Goal: Task Accomplishment & Management: Manage account settings

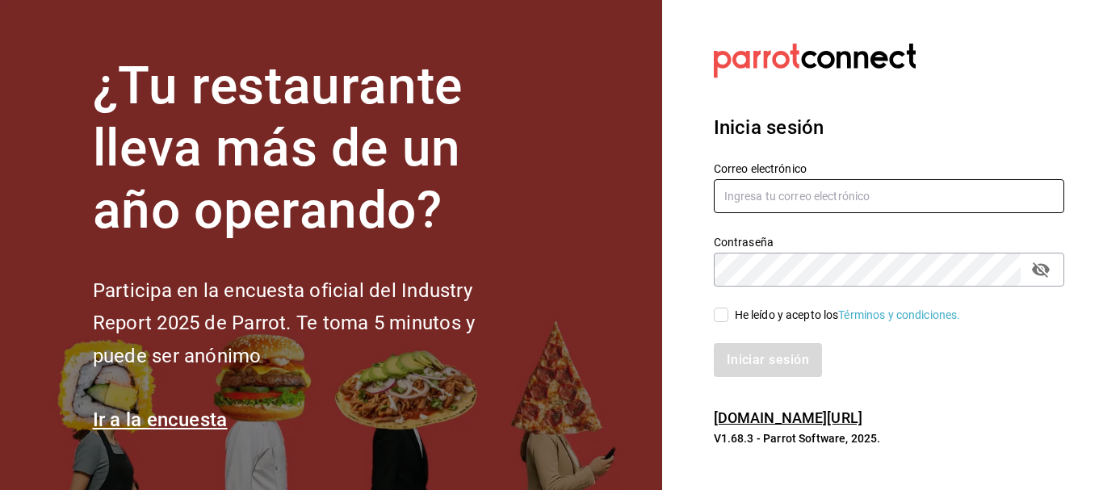
paste input "[EMAIL_ADDRESS][DOMAIN_NAME]"
type input "[EMAIL_ADDRESS][DOMAIN_NAME]"
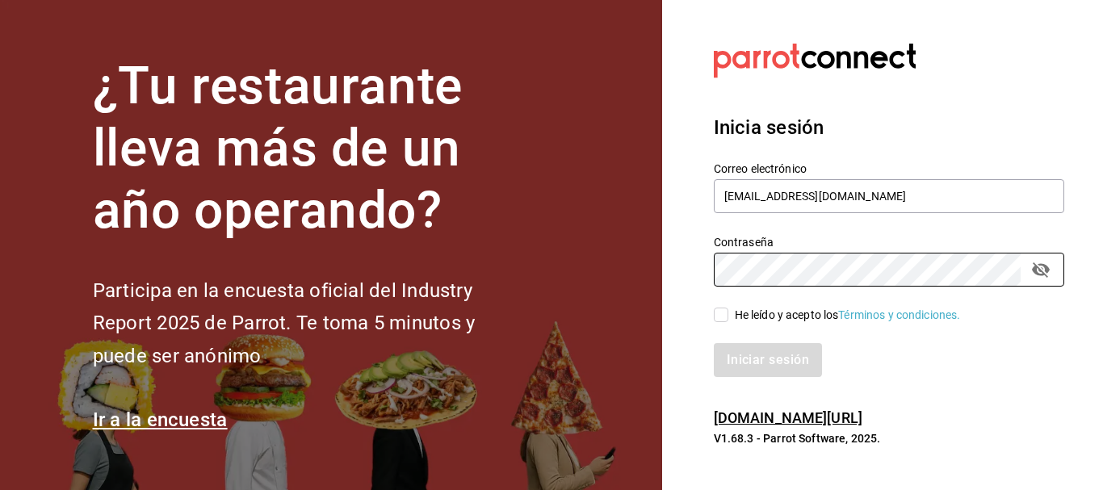
click at [725, 313] on input "He leído y acepto los Términos y condiciones." at bounding box center [721, 315] width 15 height 15
checkbox input "true"
click at [773, 362] on button "Iniciar sesión" at bounding box center [769, 360] width 110 height 34
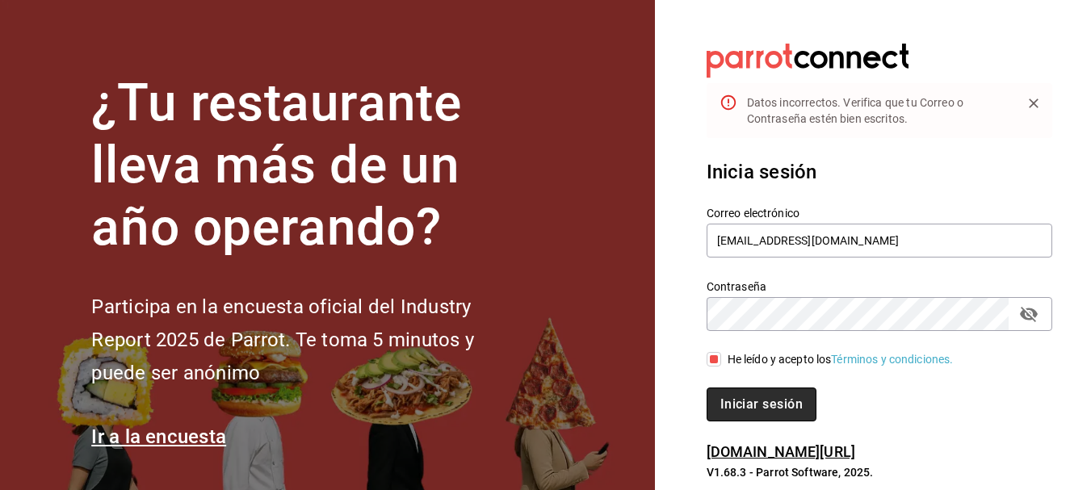
click at [745, 399] on button "Iniciar sesión" at bounding box center [761, 404] width 110 height 34
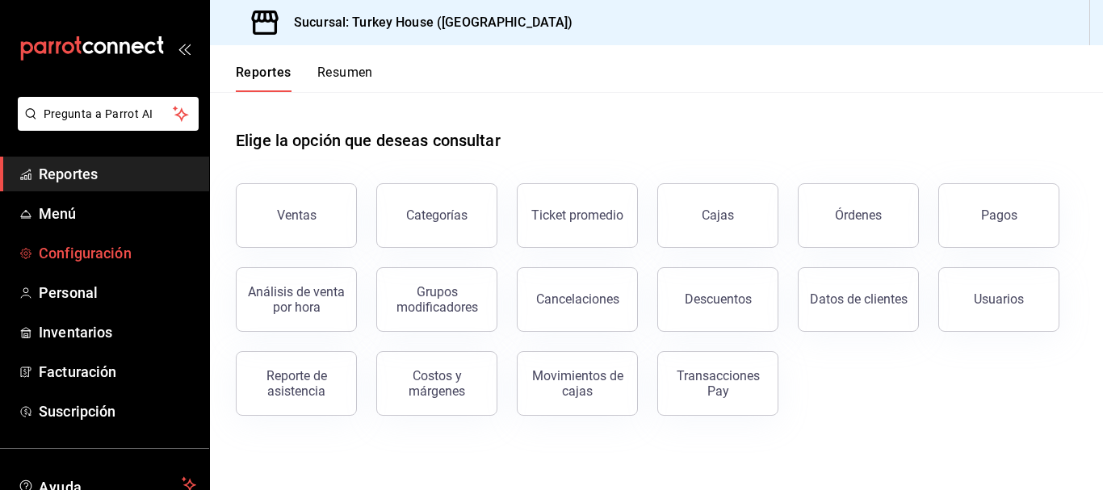
click at [106, 247] on span "Configuración" at bounding box center [117, 253] width 157 height 22
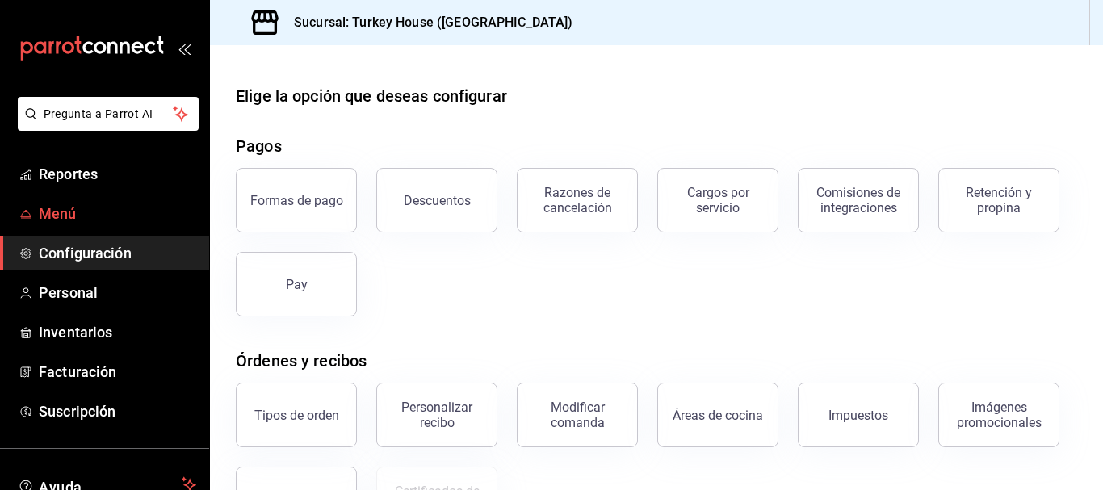
click at [71, 212] on span "Menú" at bounding box center [117, 214] width 157 height 22
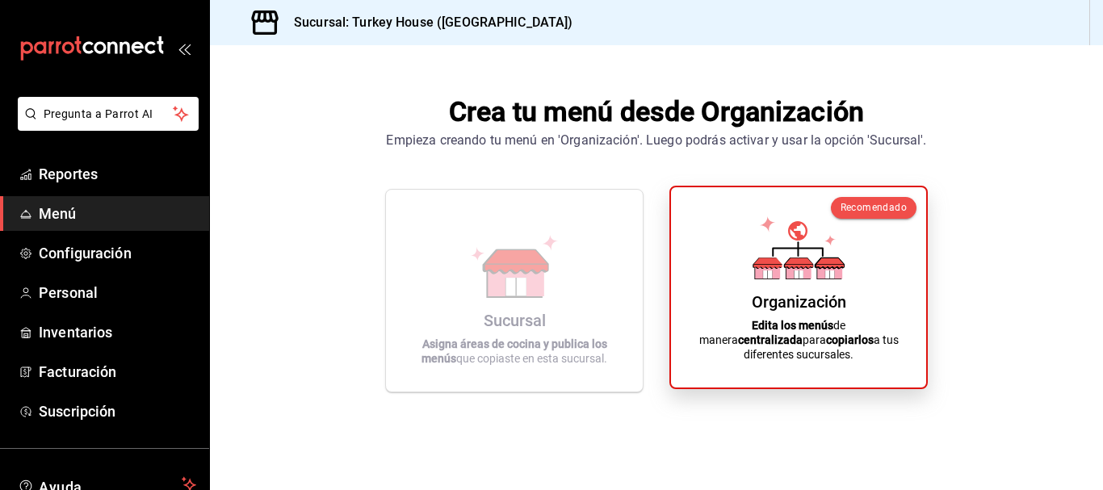
click at [770, 296] on div "Organización Edita los menús de manera centralizada para copiarlos a tus difere…" at bounding box center [798, 287] width 216 height 174
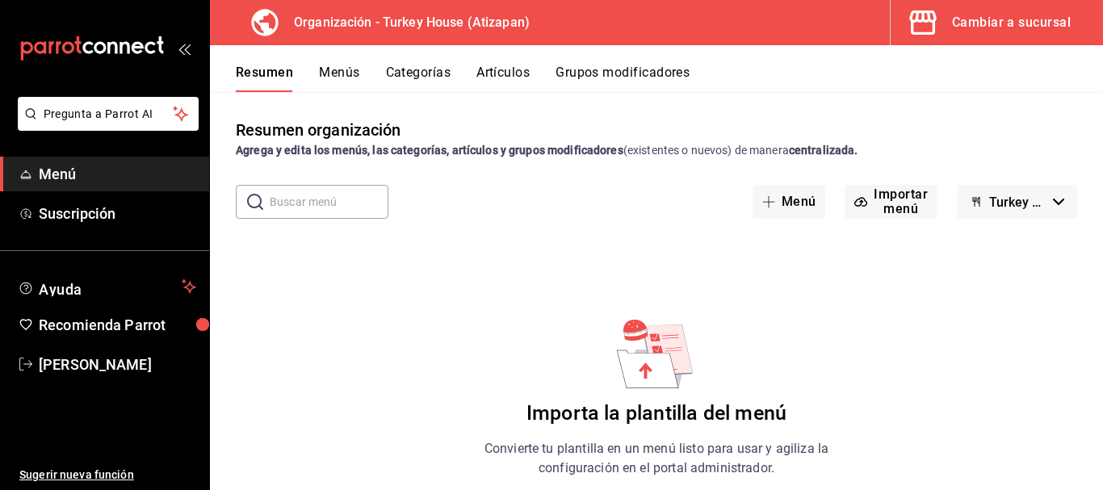
click at [1037, 206] on button "Turkey House - Borrador" at bounding box center [1017, 202] width 120 height 34
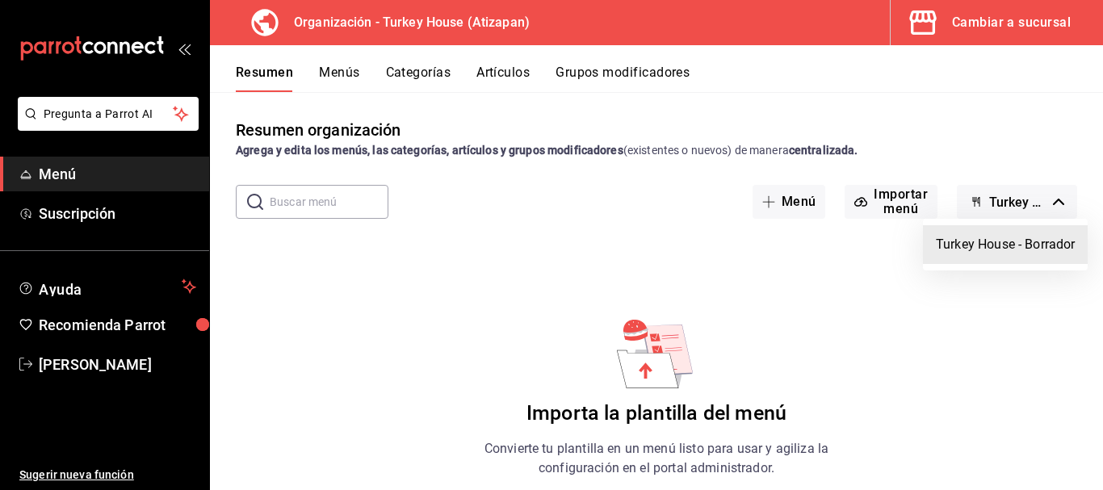
click at [1017, 246] on li "Turkey House - Borrador" at bounding box center [1005, 244] width 165 height 39
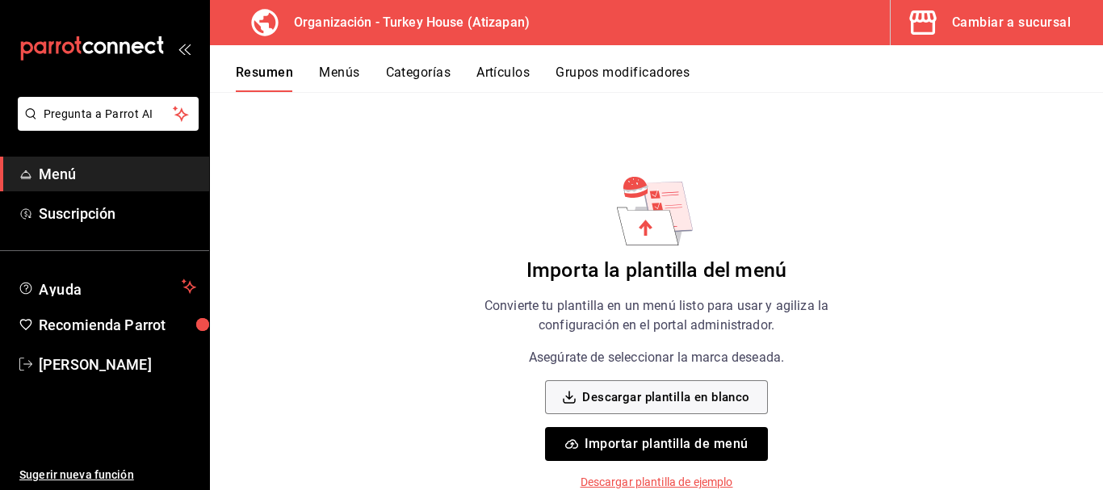
scroll to position [144, 0]
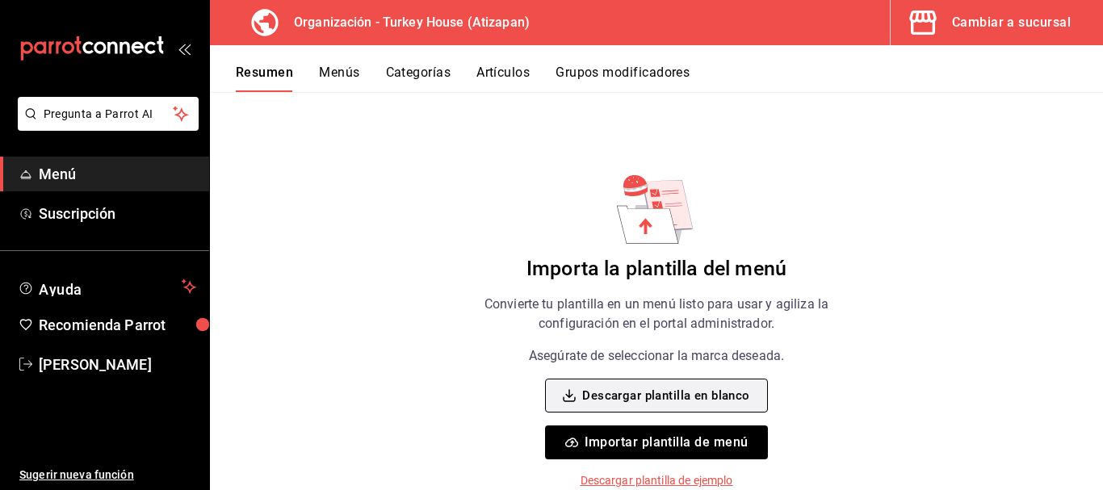
click at [693, 403] on button "Descargar plantilla en blanco" at bounding box center [656, 396] width 222 height 34
click at [501, 65] on button "Artículos" at bounding box center [502, 78] width 53 height 27
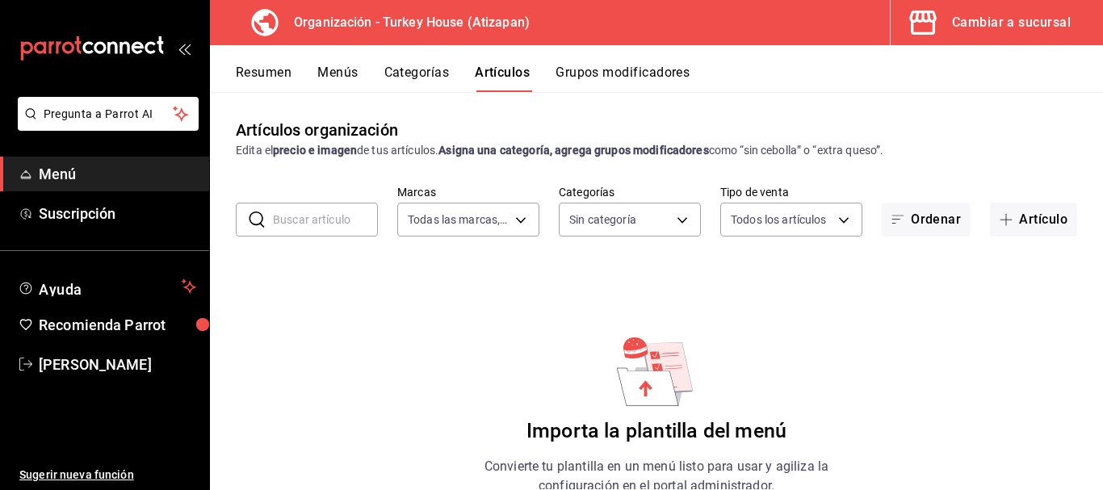
type input "8108edbe-a656-4630-811a-415a5d2e4954"
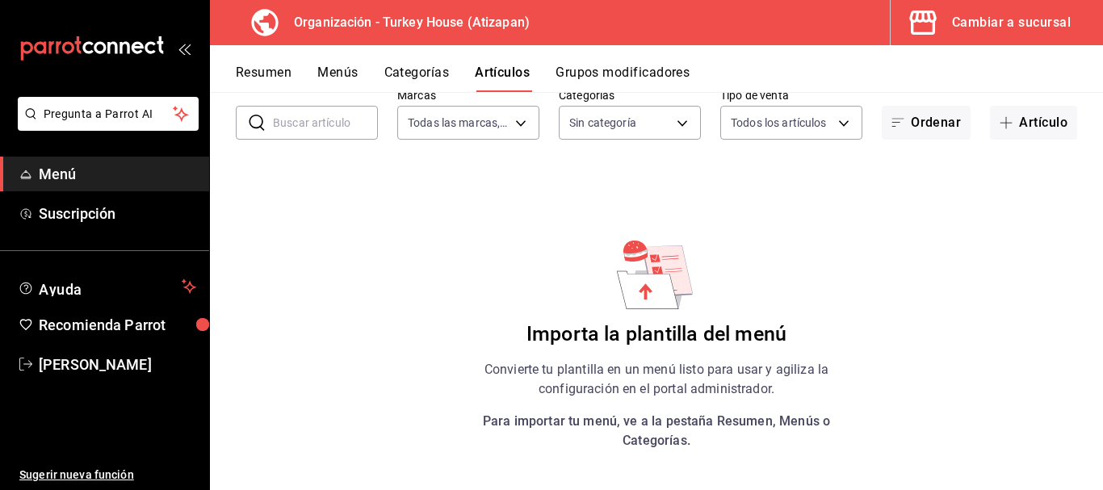
click at [605, 74] on button "Grupos modificadores" at bounding box center [622, 78] width 134 height 27
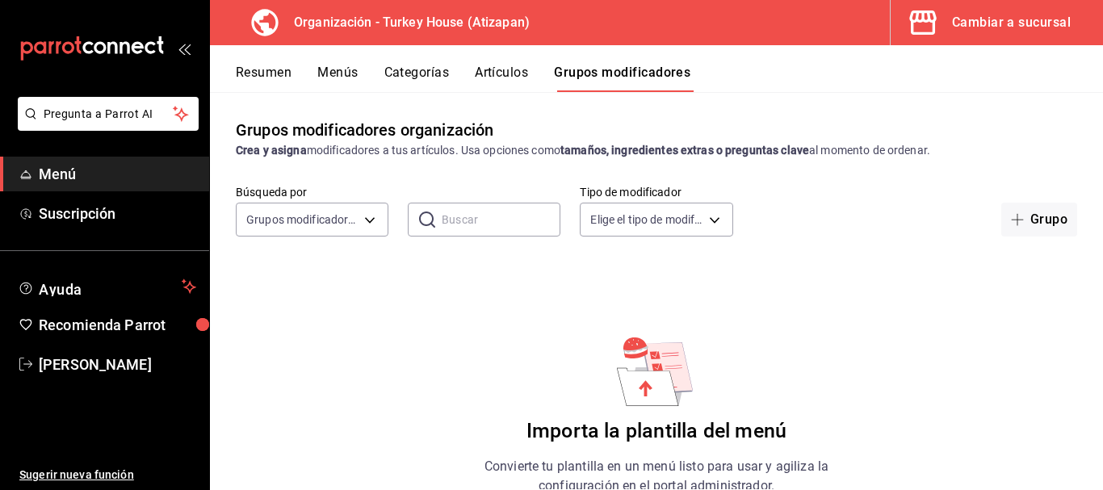
click at [352, 73] on button "Menús" at bounding box center [337, 78] width 40 height 27
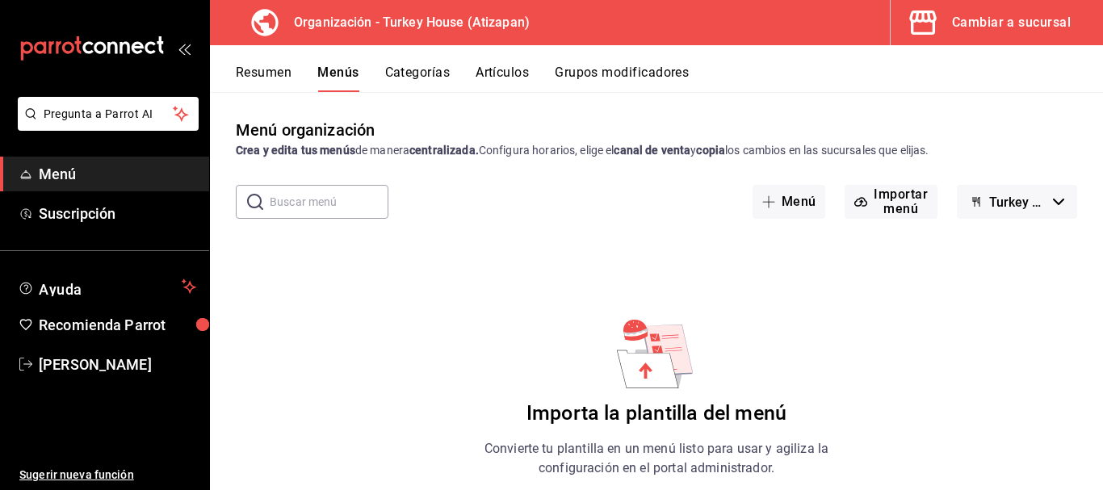
click at [414, 78] on button "Categorías" at bounding box center [417, 78] width 65 height 27
